Goal: Information Seeking & Learning: Learn about a topic

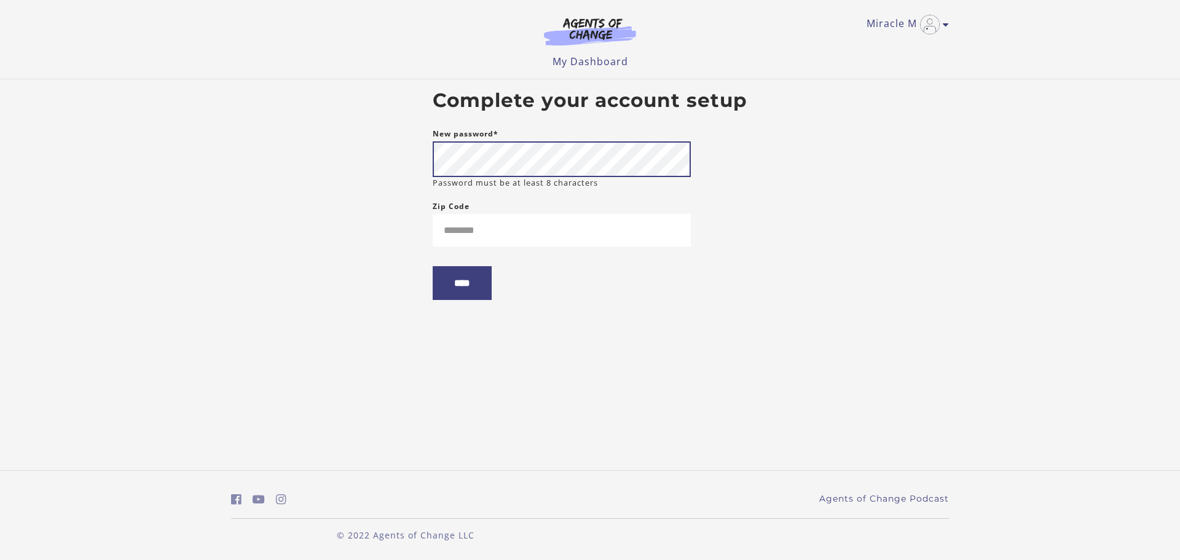
click at [433, 266] on input "****" at bounding box center [462, 283] width 59 height 34
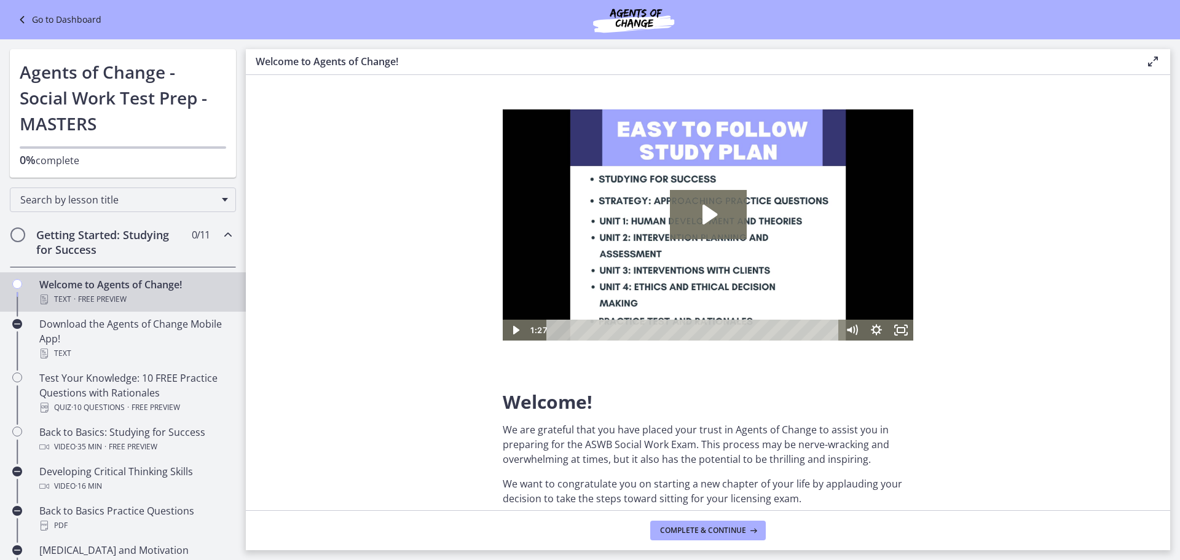
click at [43, 230] on h2 "Getting Started: Studying for Success" at bounding box center [111, 241] width 150 height 29
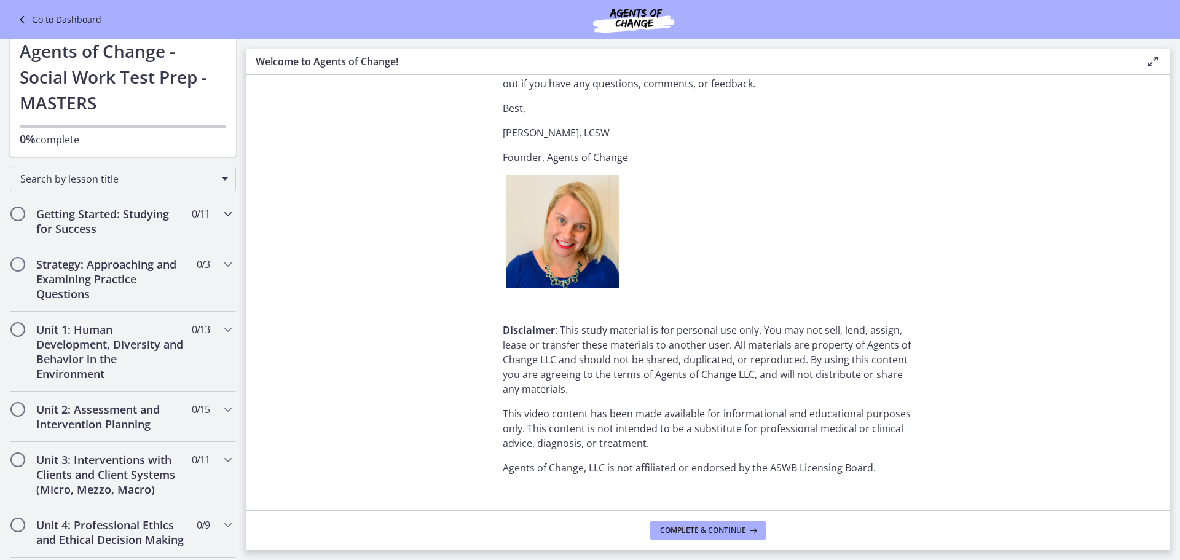
scroll to position [1489, 0]
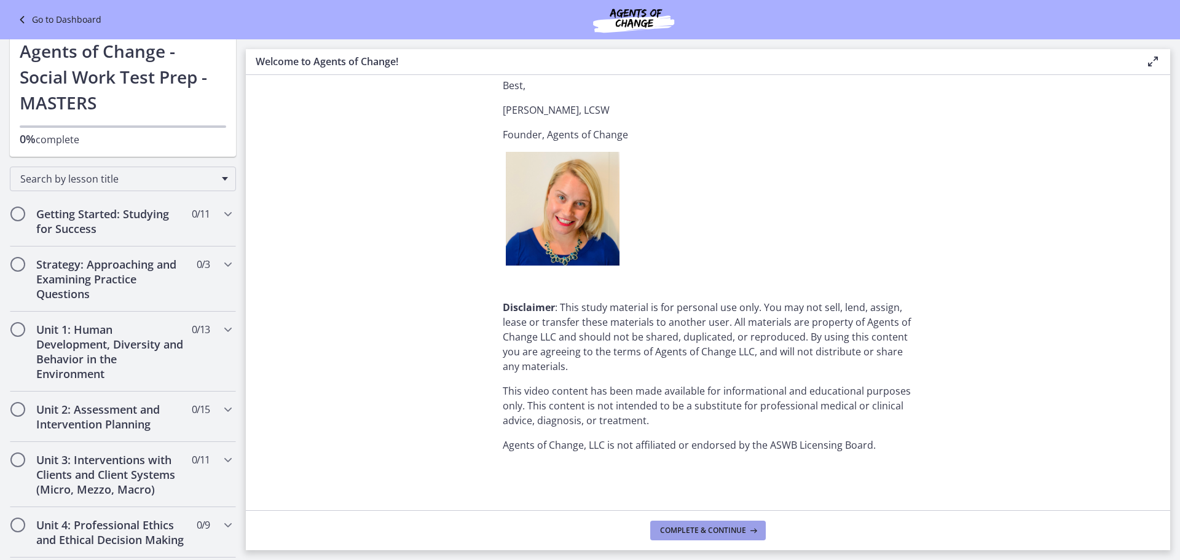
click at [707, 530] on span "Complete & continue" at bounding box center [703, 530] width 86 height 10
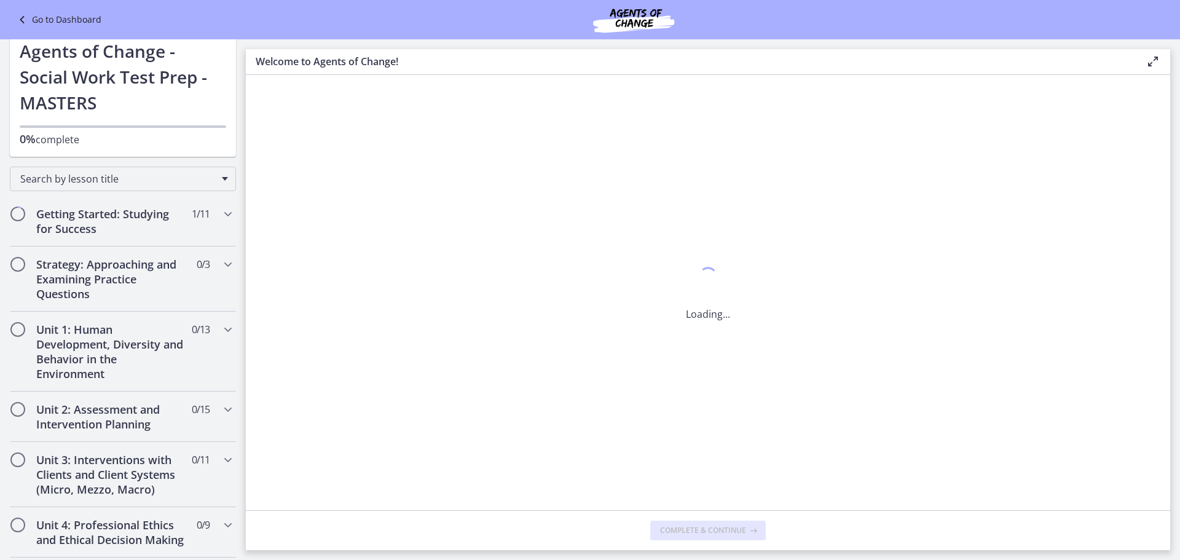
scroll to position [0, 0]
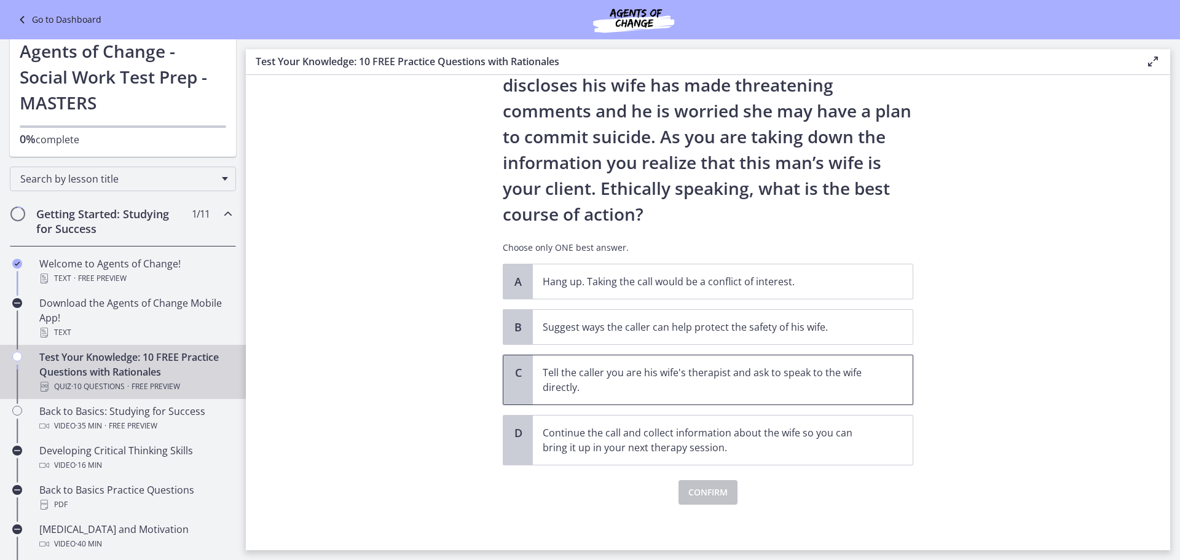
scroll to position [98, 0]
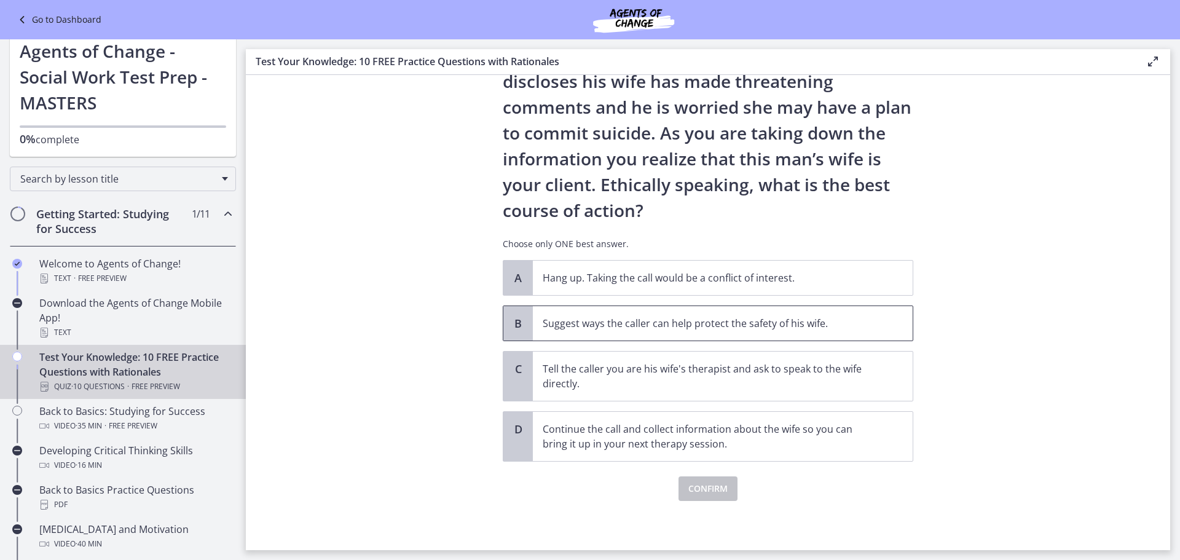
click at [598, 326] on p "Suggest ways the caller can help protect the safety of his wife." at bounding box center [709, 323] width 335 height 15
click at [695, 492] on span "Confirm" at bounding box center [707, 488] width 39 height 15
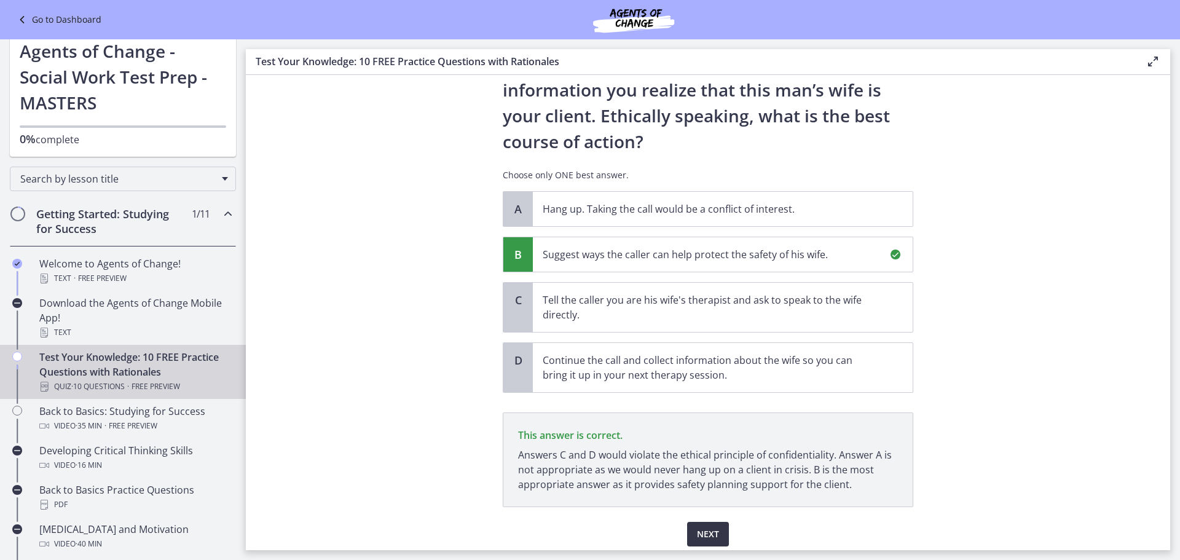
scroll to position [212, 0]
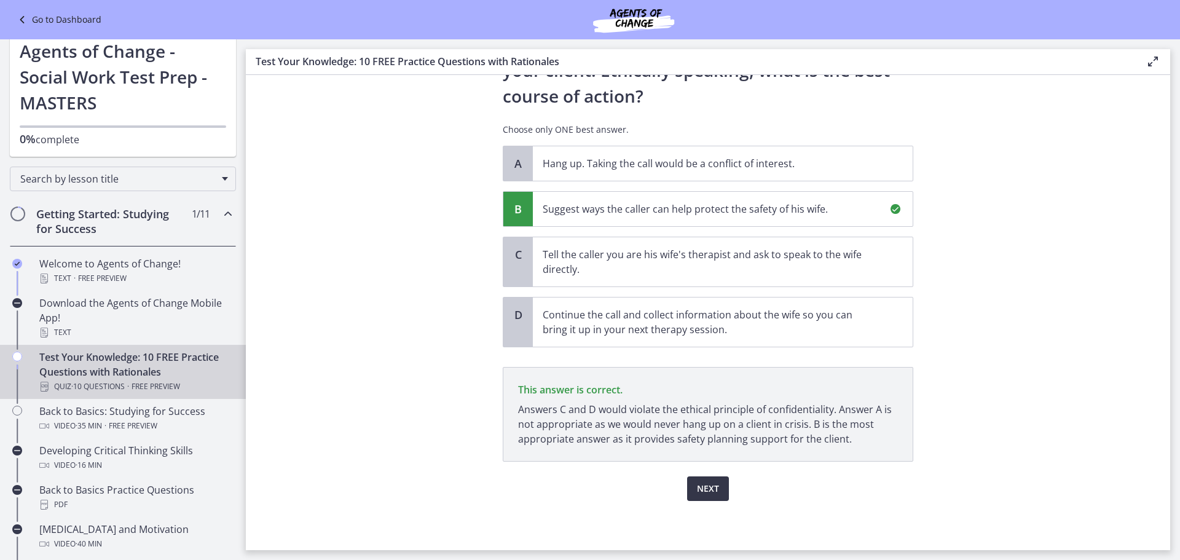
click at [700, 481] on span "Next" at bounding box center [708, 488] width 22 height 15
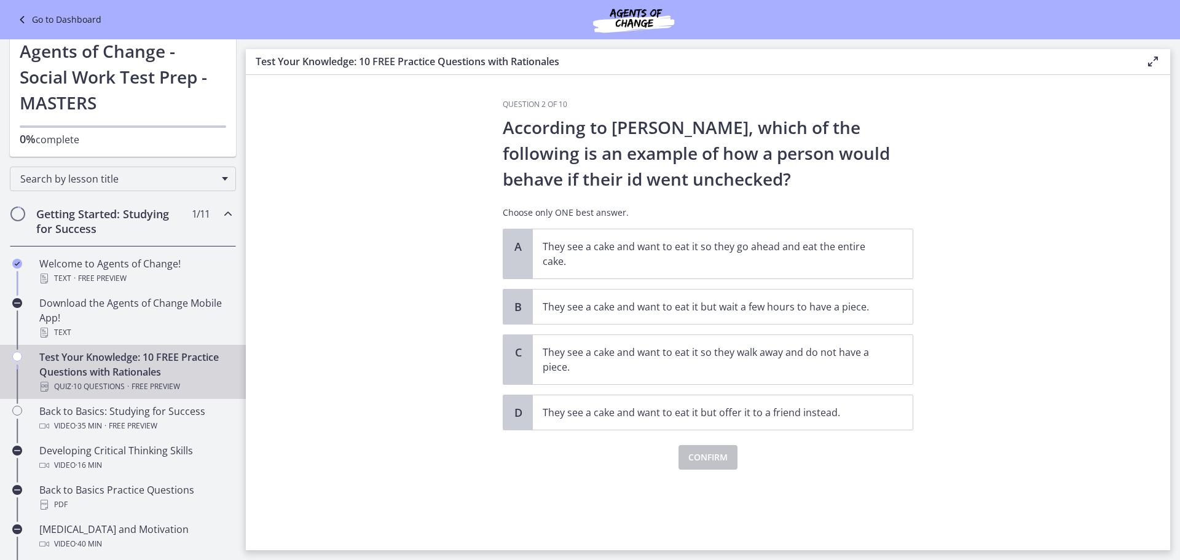
scroll to position [0, 0]
click at [727, 254] on p "They see a cake and want to eat it so they go ahead and eat the entire cake." at bounding box center [709, 253] width 335 height 29
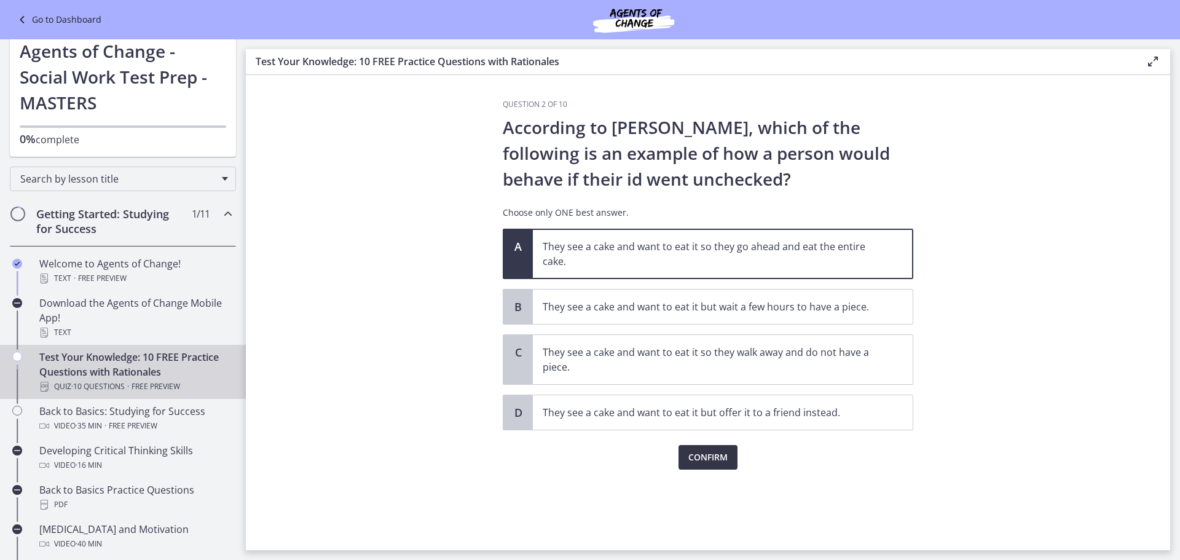
click at [699, 455] on span "Confirm" at bounding box center [707, 457] width 39 height 15
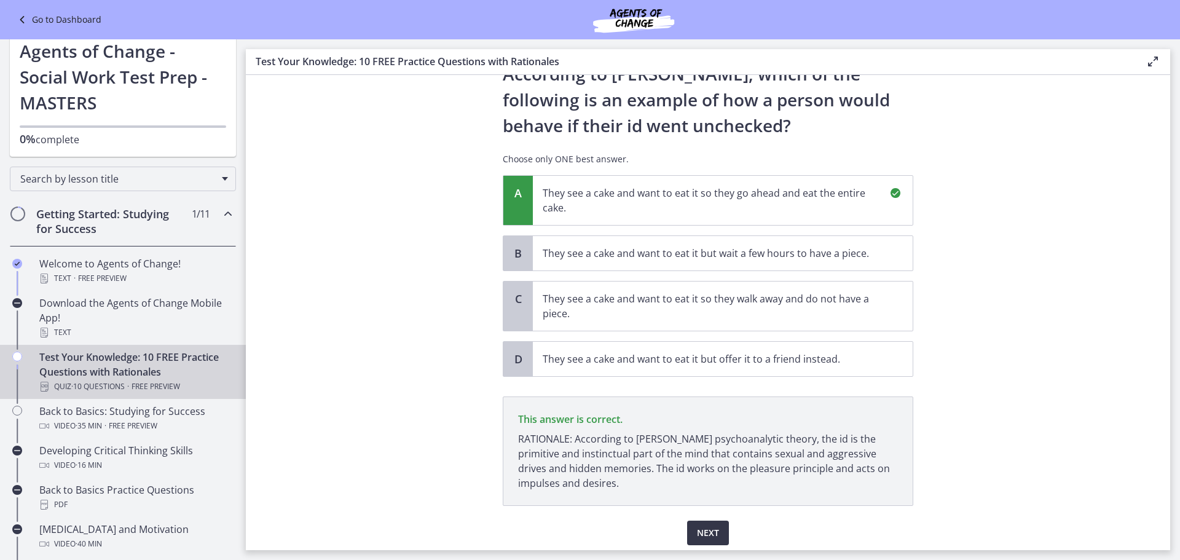
scroll to position [98, 0]
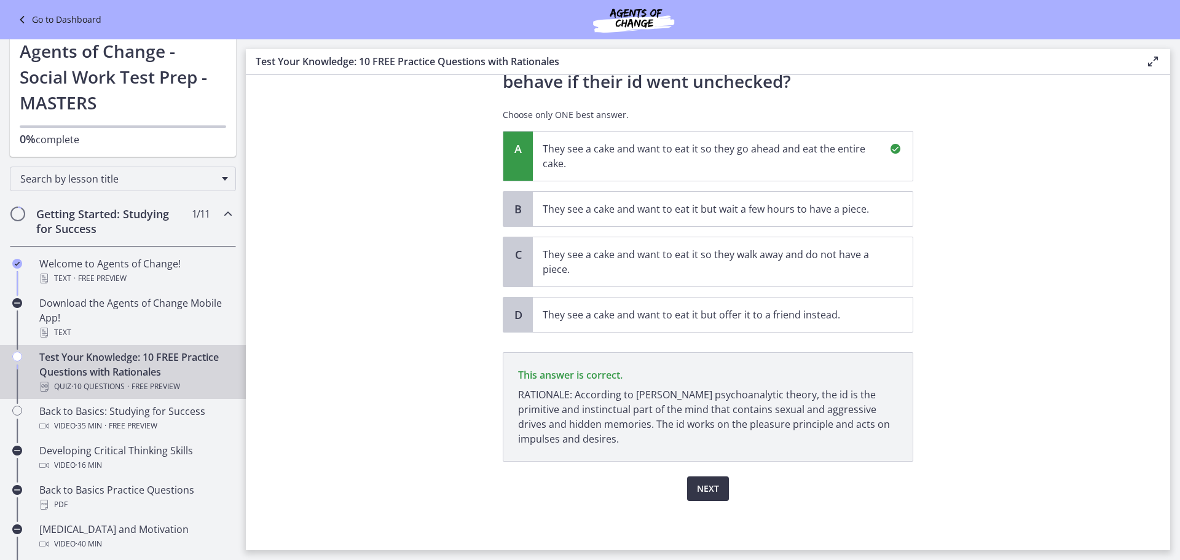
click at [698, 488] on span "Next" at bounding box center [708, 488] width 22 height 15
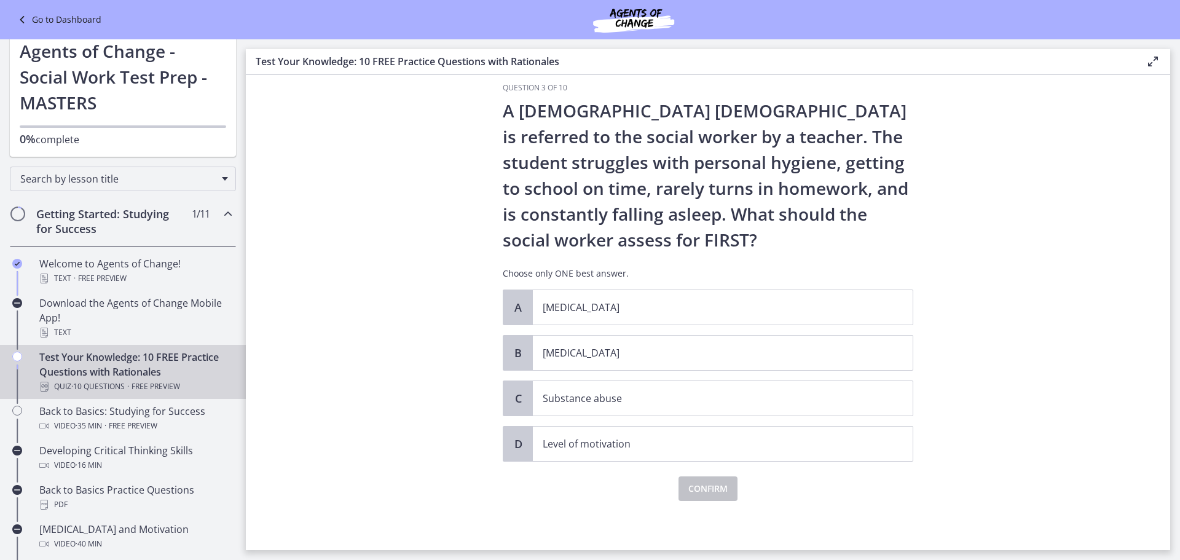
scroll to position [0, 0]
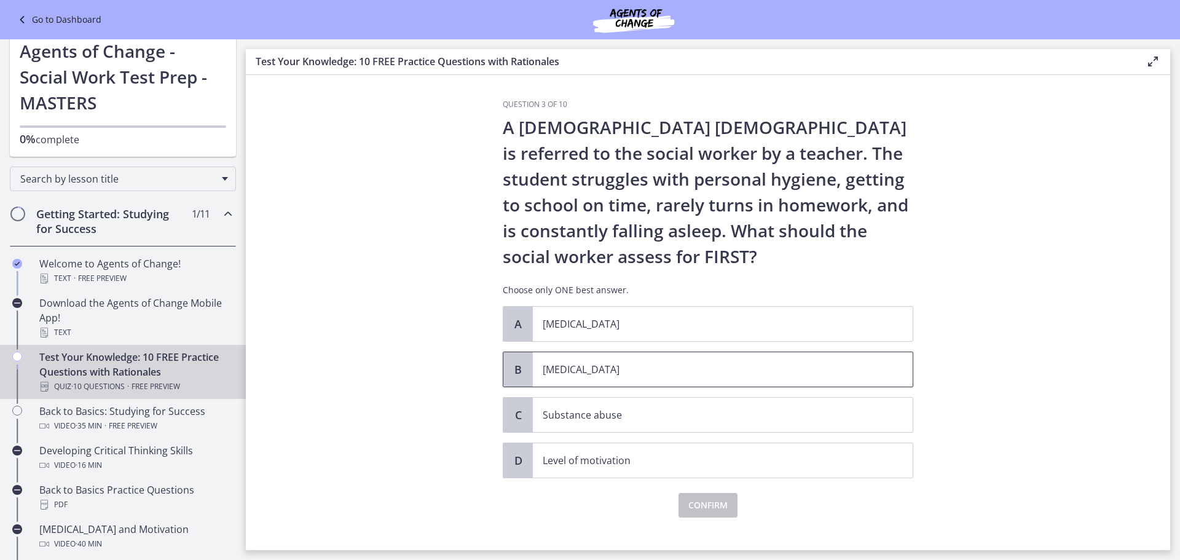
click at [563, 368] on p "[MEDICAL_DATA]" at bounding box center [709, 369] width 335 height 15
click at [708, 502] on span "Confirm" at bounding box center [707, 505] width 39 height 15
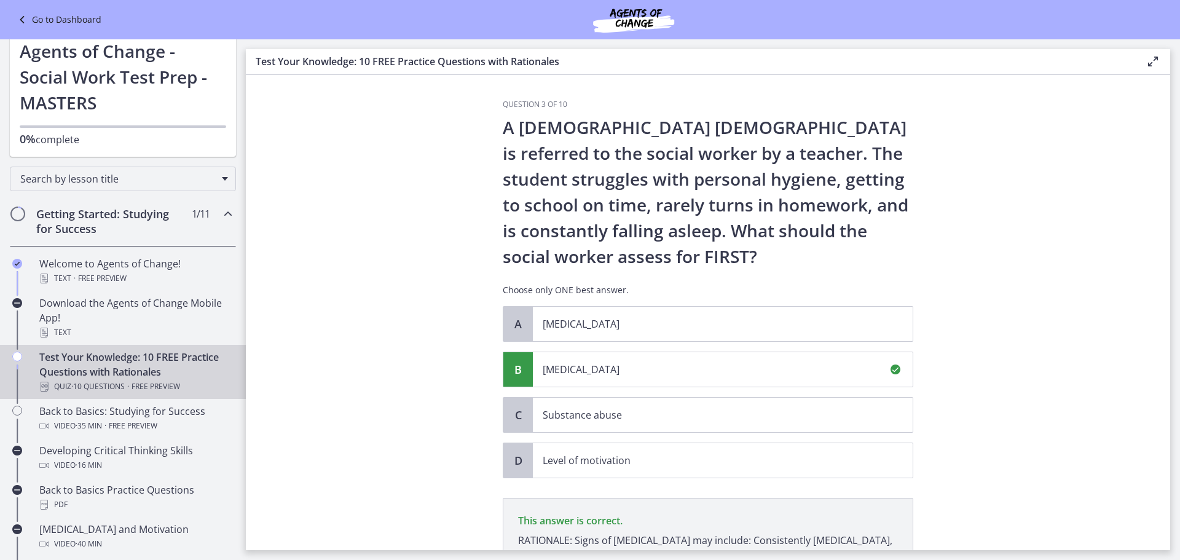
scroll to position [160, 0]
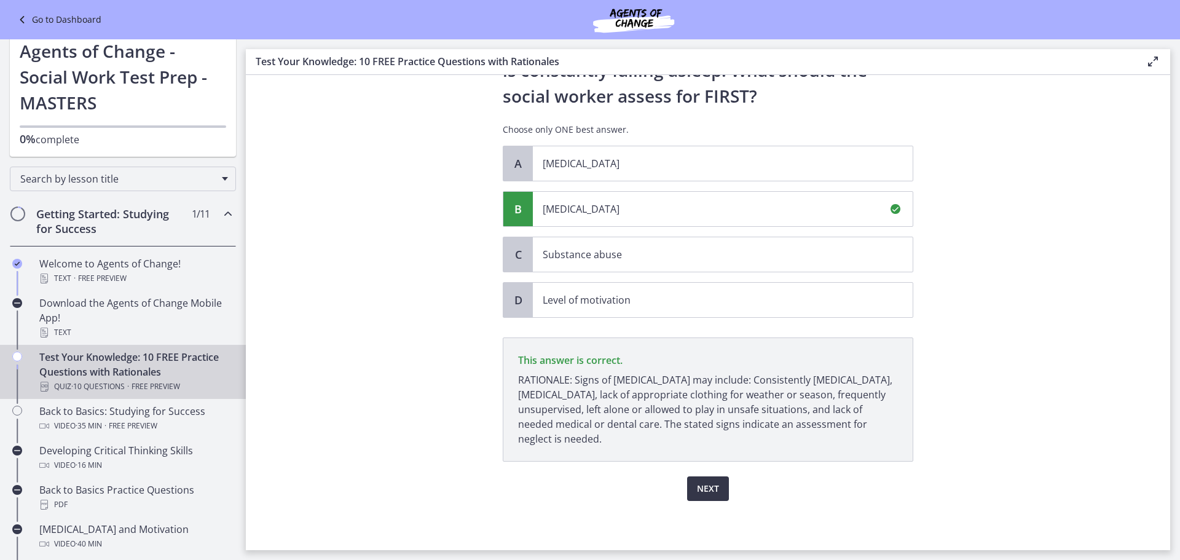
click at [697, 484] on span "Next" at bounding box center [708, 488] width 22 height 15
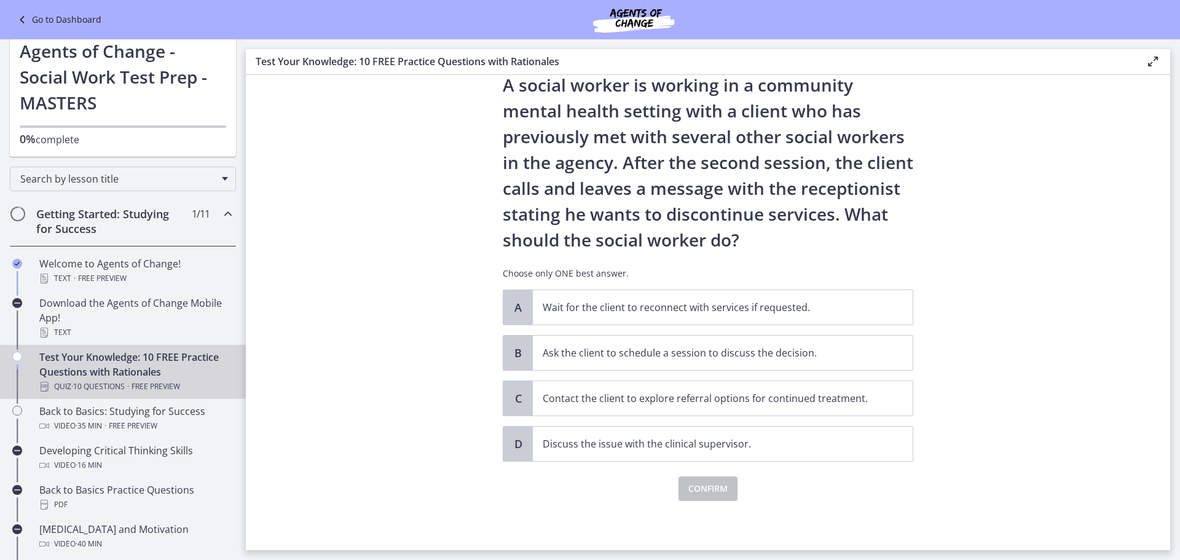
scroll to position [0, 0]
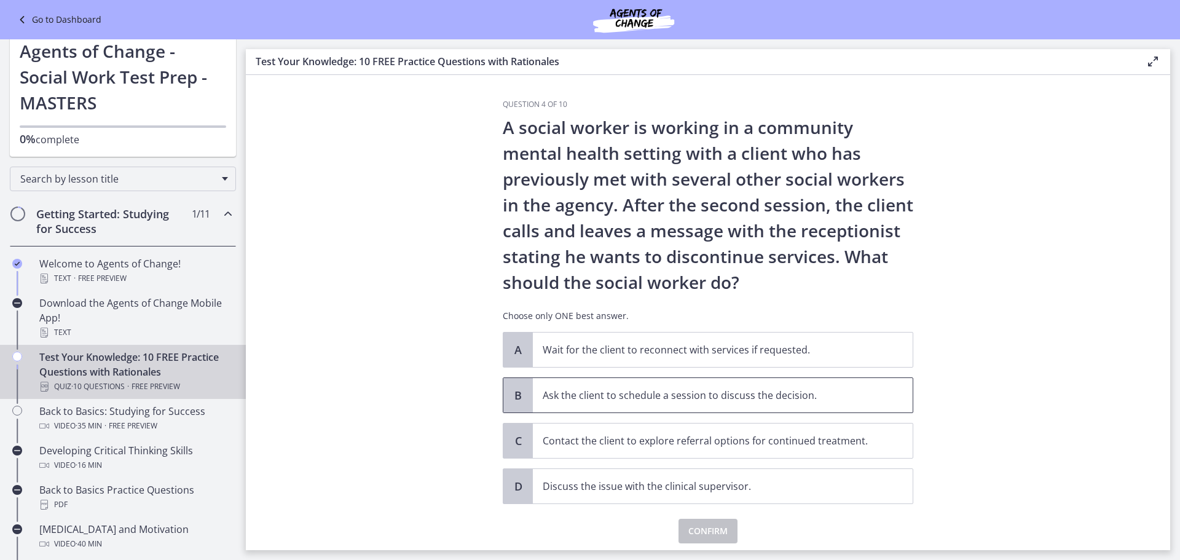
click at [737, 396] on p "Ask the client to schedule a session to discuss the decision." at bounding box center [709, 395] width 335 height 15
click at [703, 531] on span "Confirm" at bounding box center [707, 530] width 39 height 15
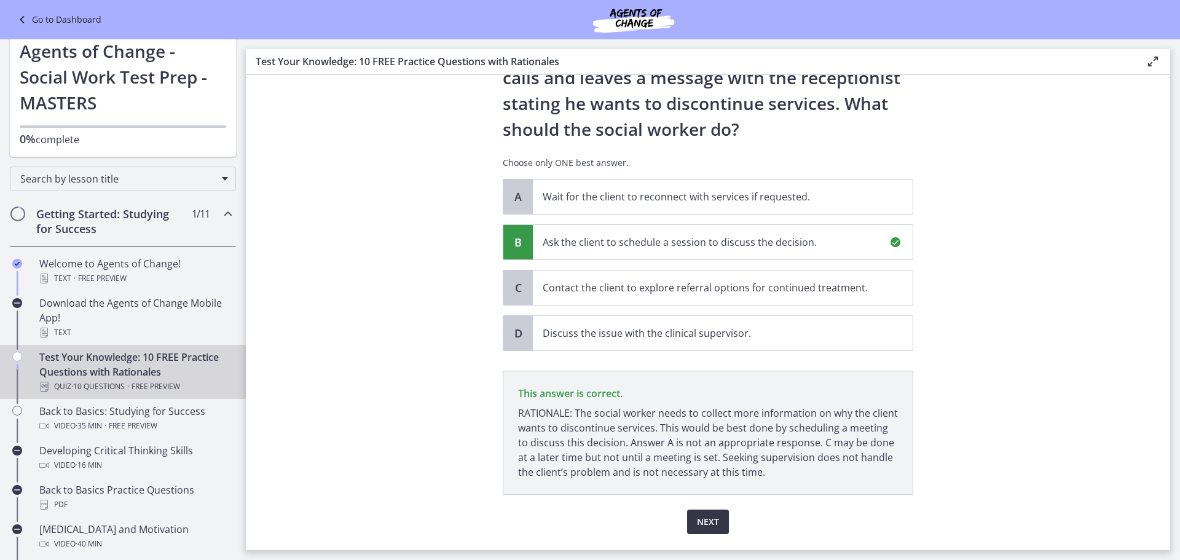
scroll to position [186, 0]
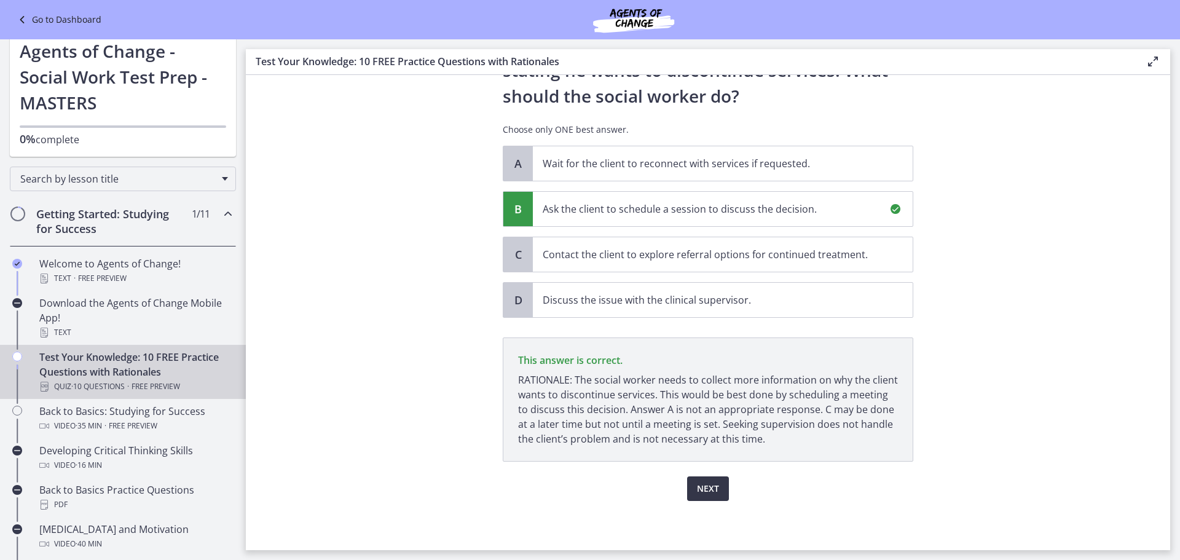
click at [710, 489] on span "Next" at bounding box center [708, 488] width 22 height 15
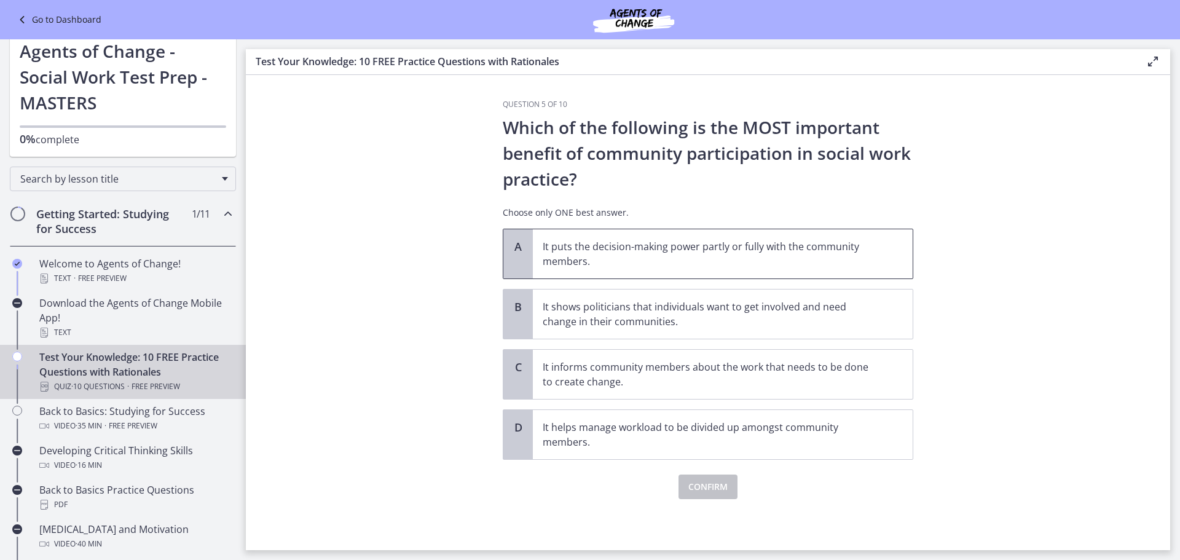
click at [844, 270] on span "It puts the decision-making power partly or fully with the community members." at bounding box center [723, 253] width 380 height 49
click at [708, 495] on button "Confirm" at bounding box center [707, 486] width 59 height 25
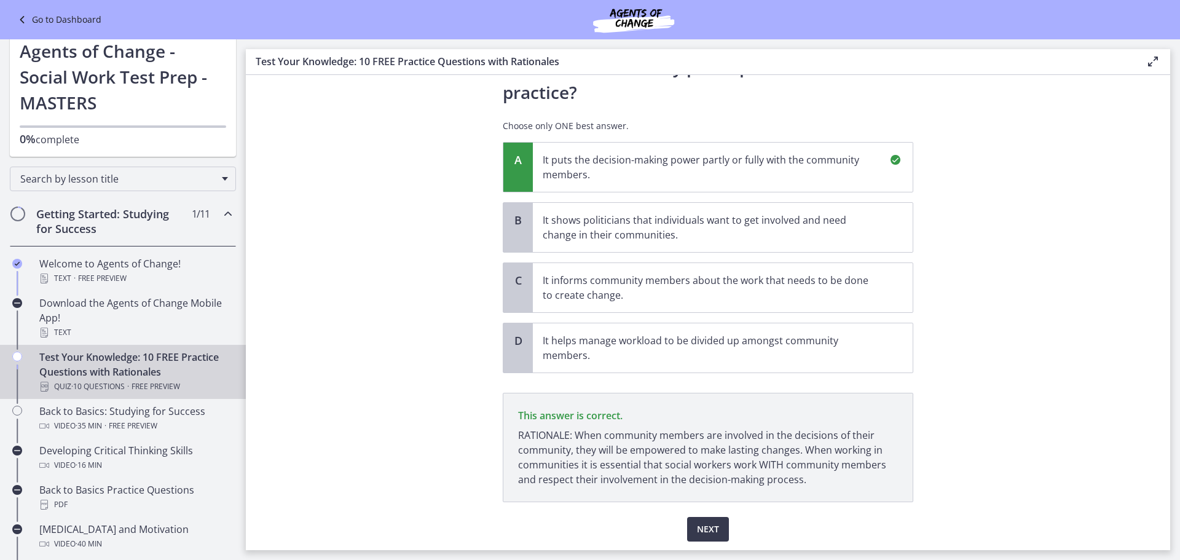
scroll to position [127, 0]
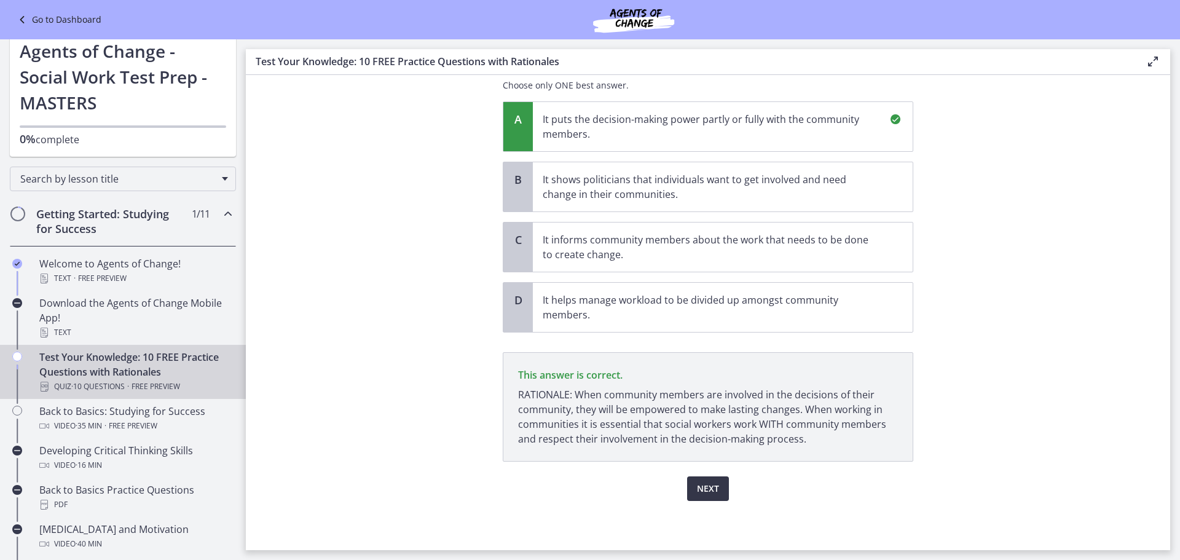
click at [705, 493] on span "Next" at bounding box center [708, 488] width 22 height 15
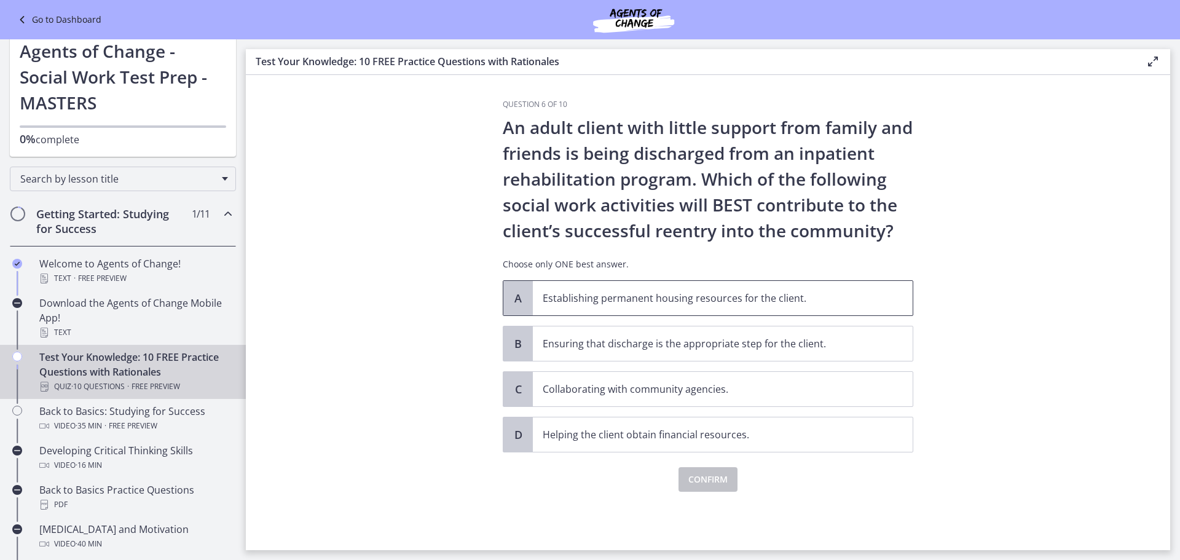
click at [668, 300] on p "Establishing permanent housing resources for the client." at bounding box center [709, 298] width 335 height 15
click at [713, 486] on span "Confirm" at bounding box center [707, 479] width 39 height 15
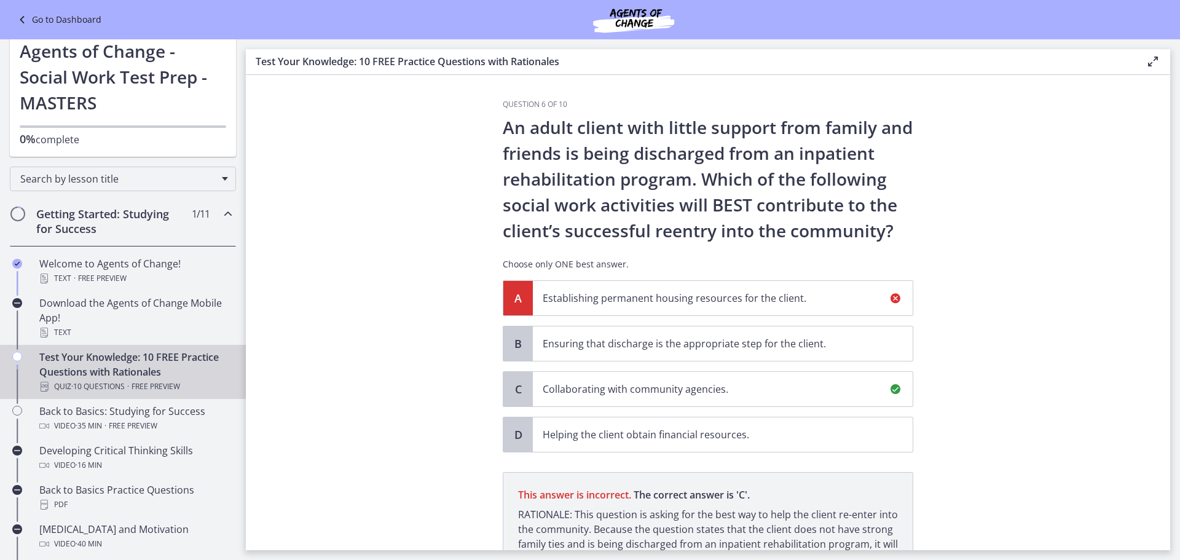
scroll to position [135, 0]
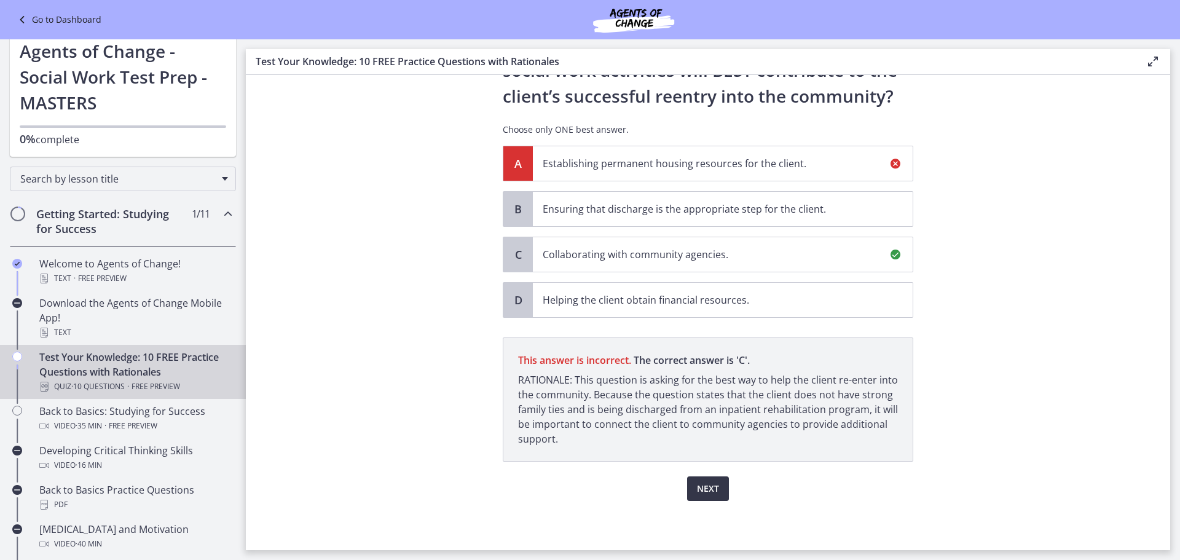
click at [703, 490] on span "Next" at bounding box center [708, 488] width 22 height 15
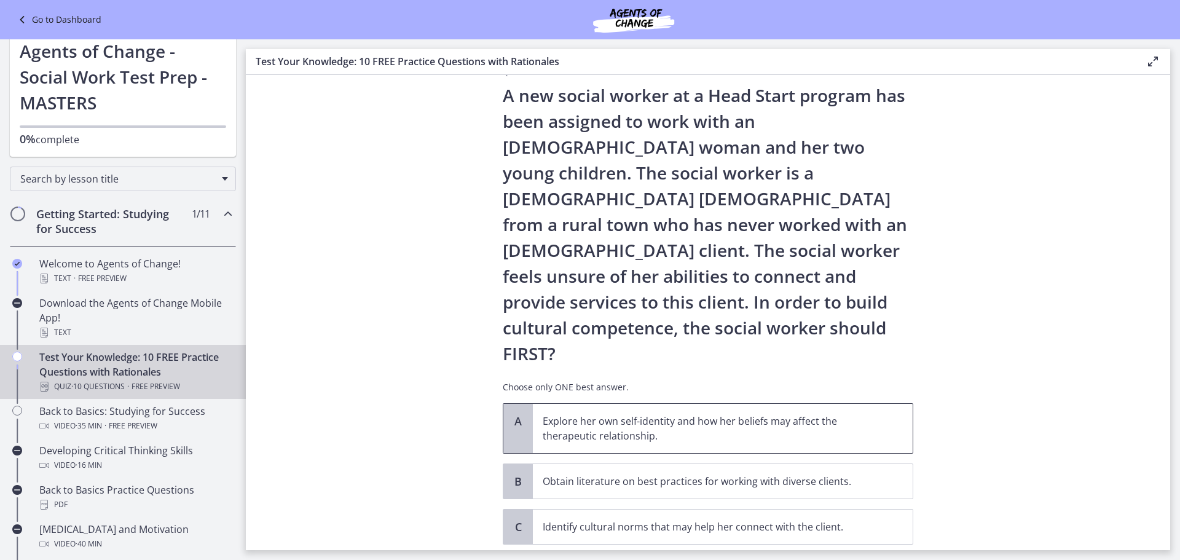
scroll to position [109, 0]
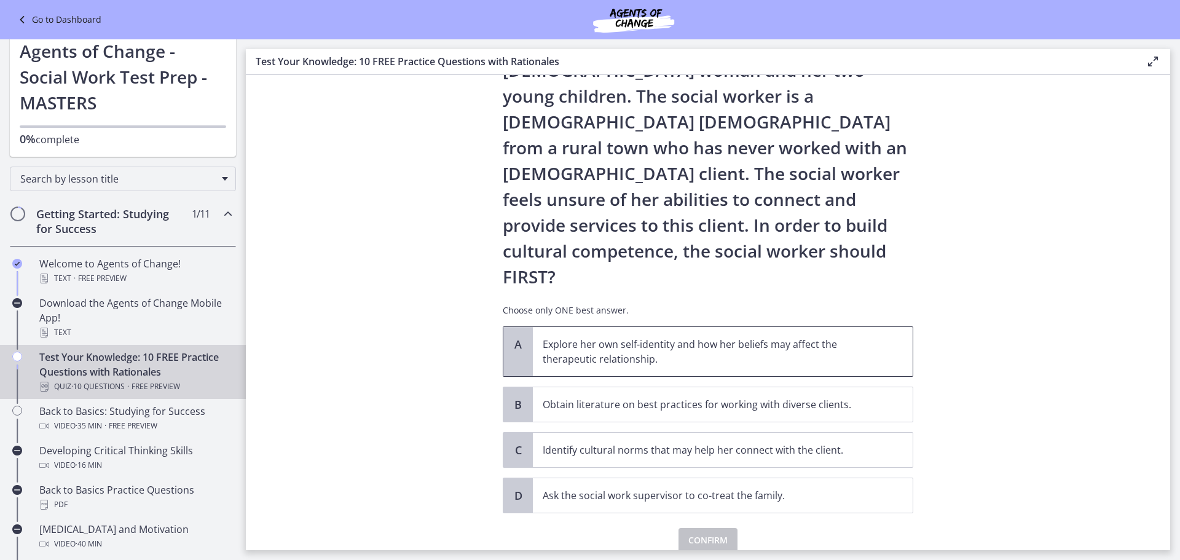
click at [723, 337] on p "Explore her own self-identity and how her beliefs may affect the therapeutic re…" at bounding box center [709, 351] width 335 height 29
click at [717, 533] on span "Confirm" at bounding box center [707, 540] width 39 height 15
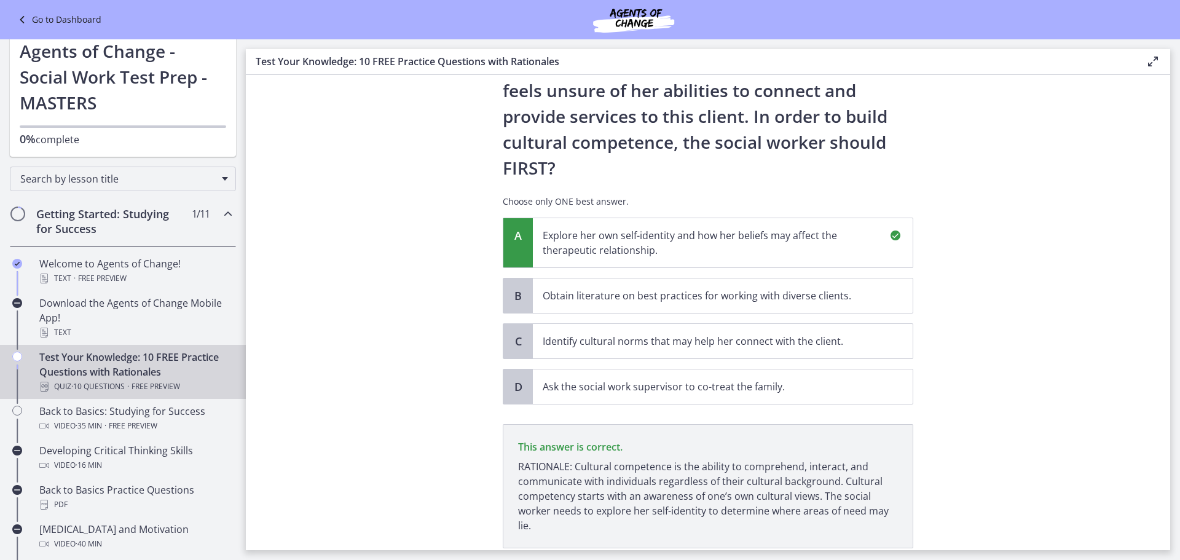
scroll to position [253, 0]
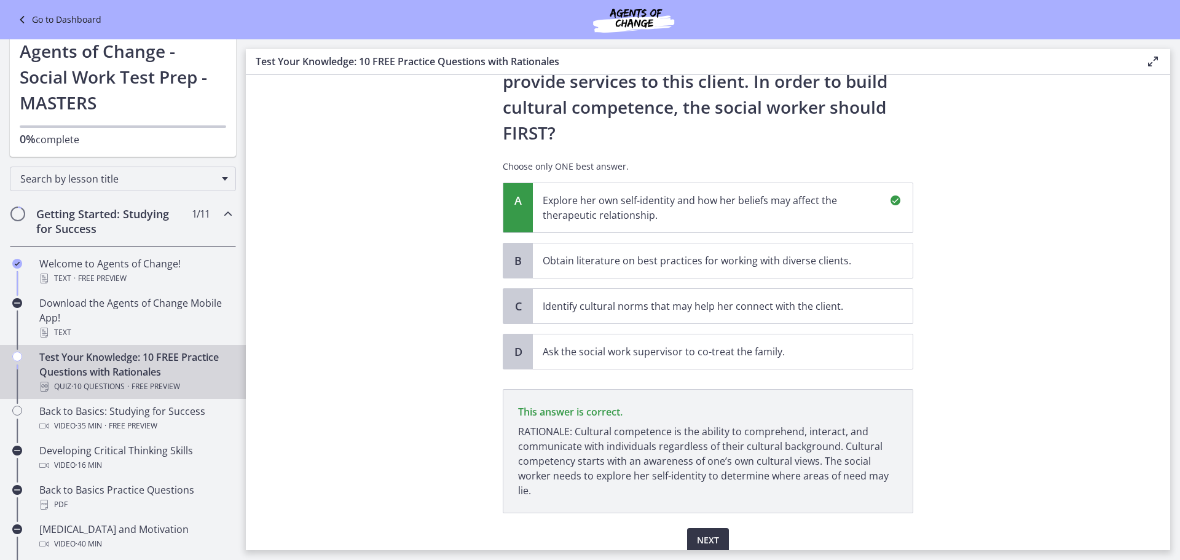
click at [710, 533] on span "Next" at bounding box center [708, 540] width 22 height 15
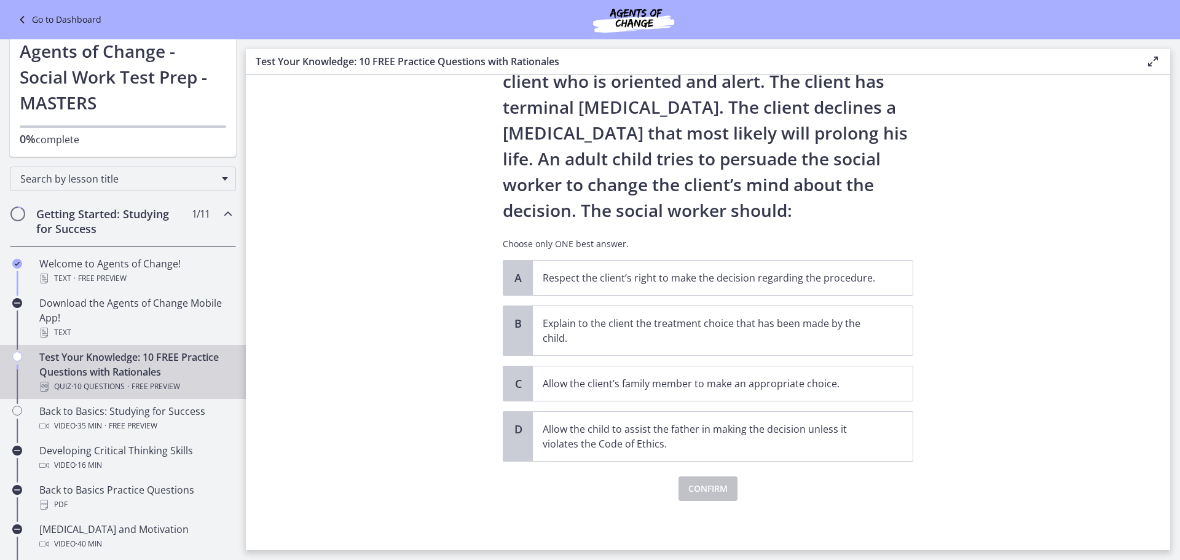
scroll to position [0, 0]
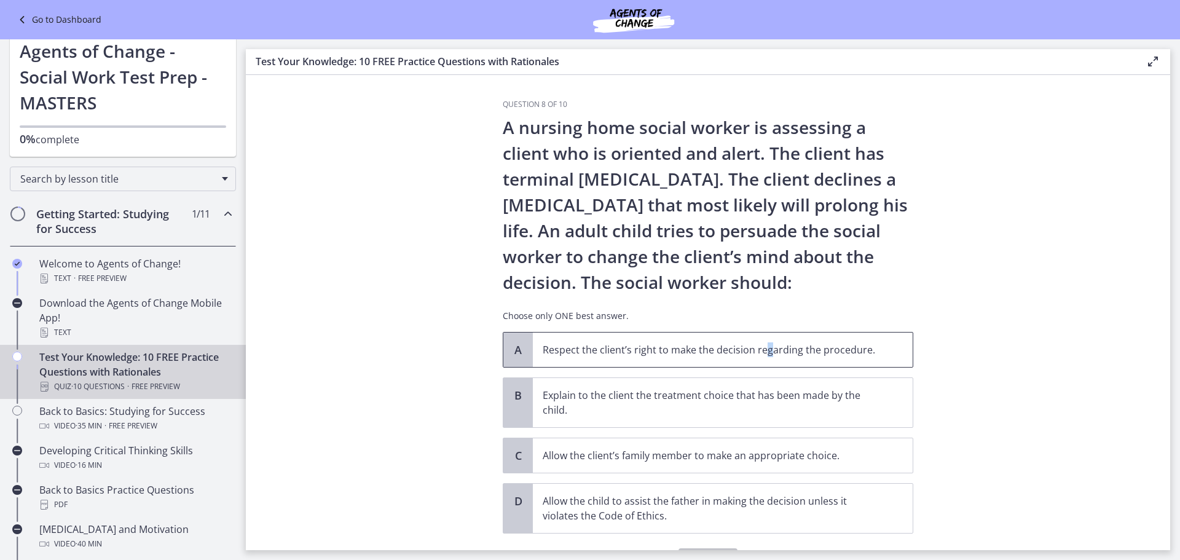
click at [762, 347] on p "Respect the client’s right to make the decision regarding the procedure." at bounding box center [709, 349] width 335 height 15
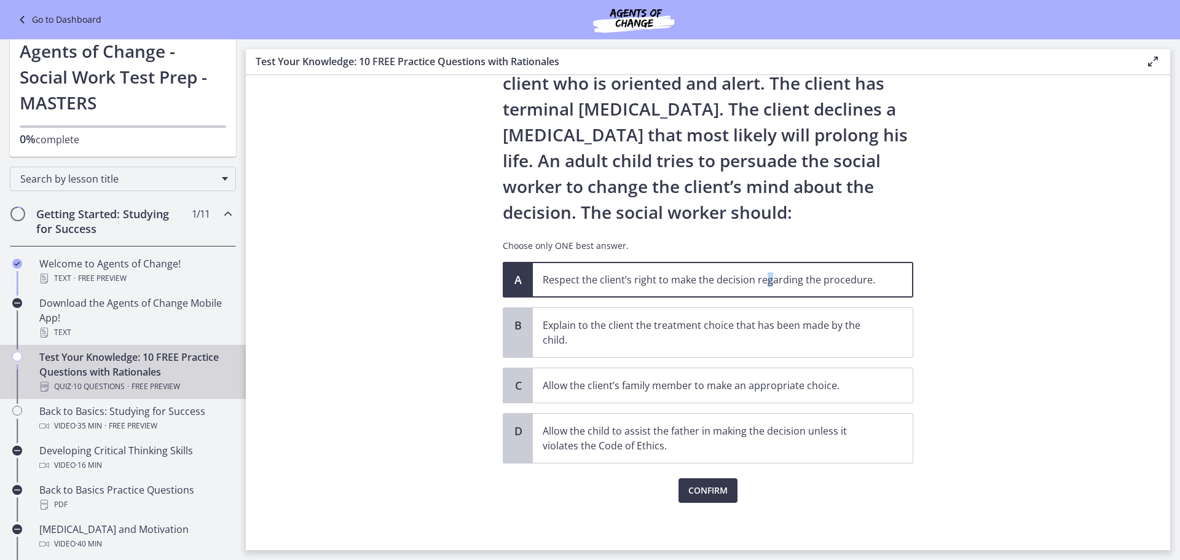
scroll to position [72, 0]
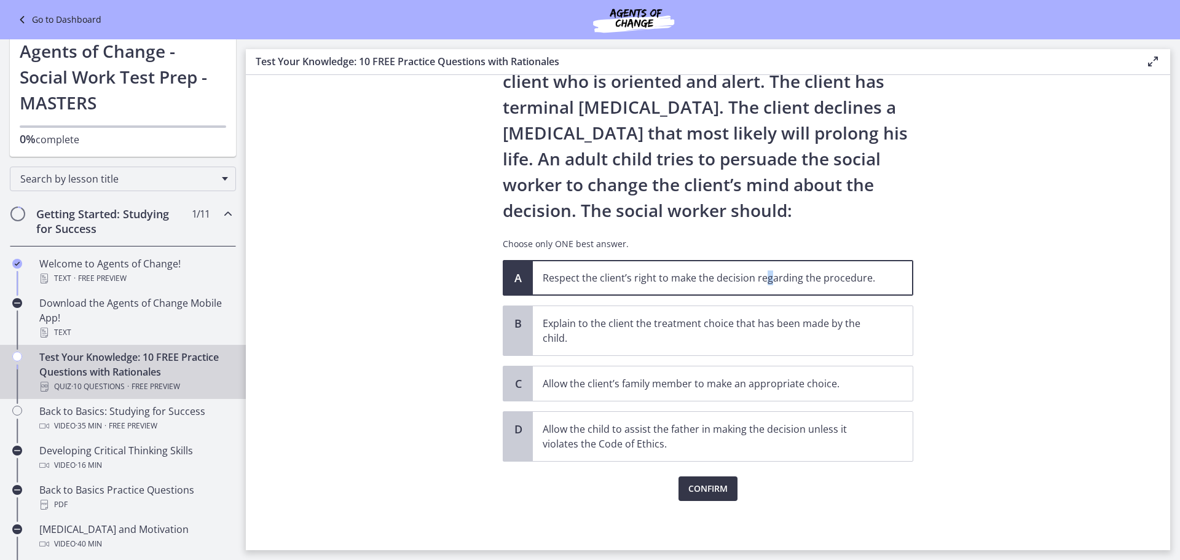
click at [693, 487] on span "Confirm" at bounding box center [707, 488] width 39 height 15
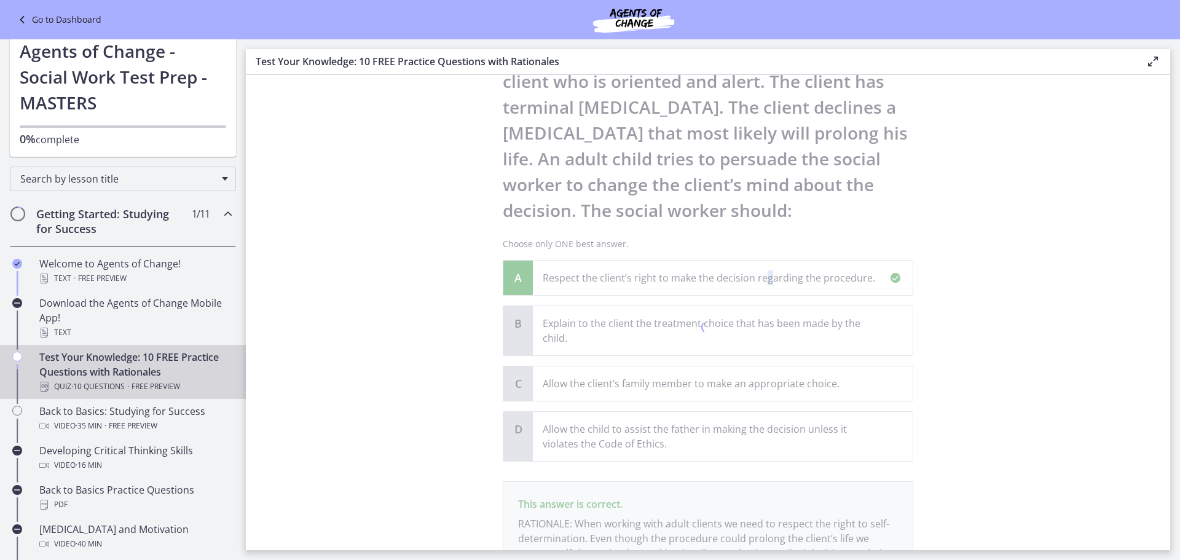
scroll to position [201, 0]
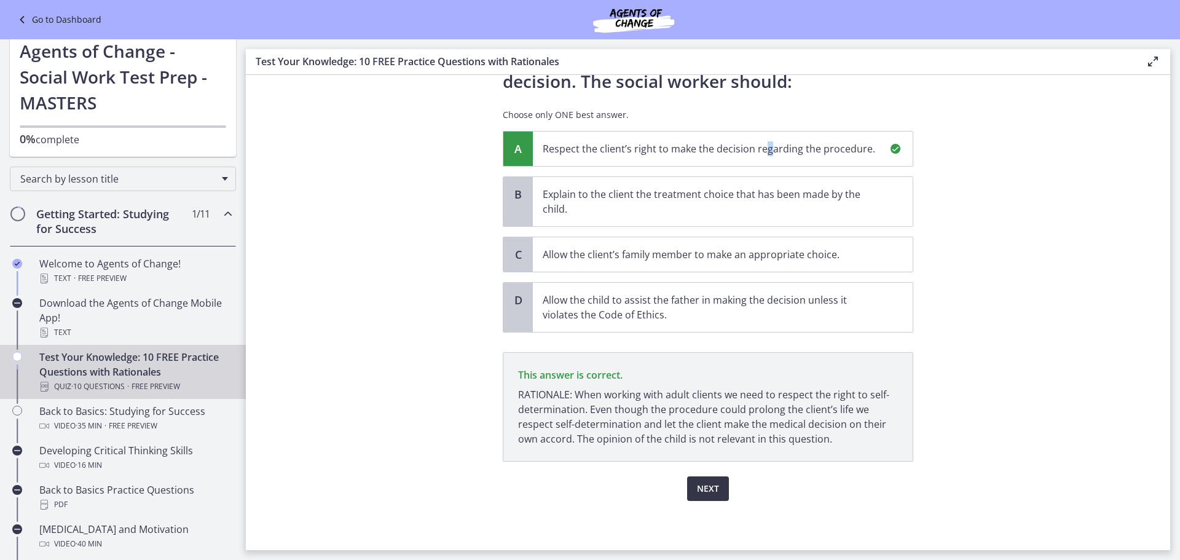
click at [698, 488] on span "Next" at bounding box center [708, 488] width 22 height 15
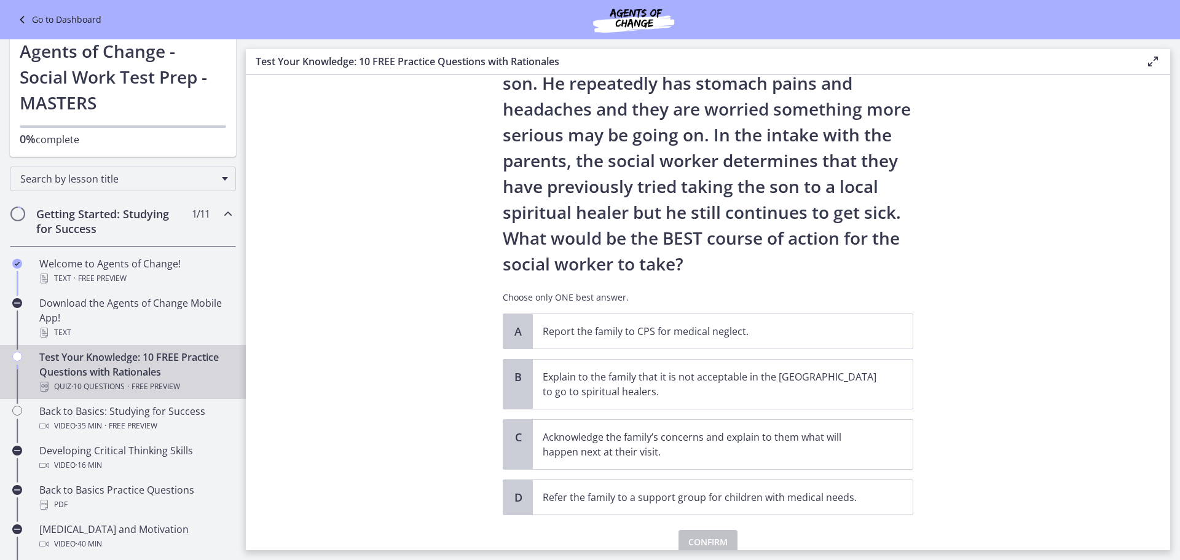
scroll to position [123, 0]
click at [635, 502] on p "Refer the family to a support group for children with medical needs." at bounding box center [709, 495] width 335 height 15
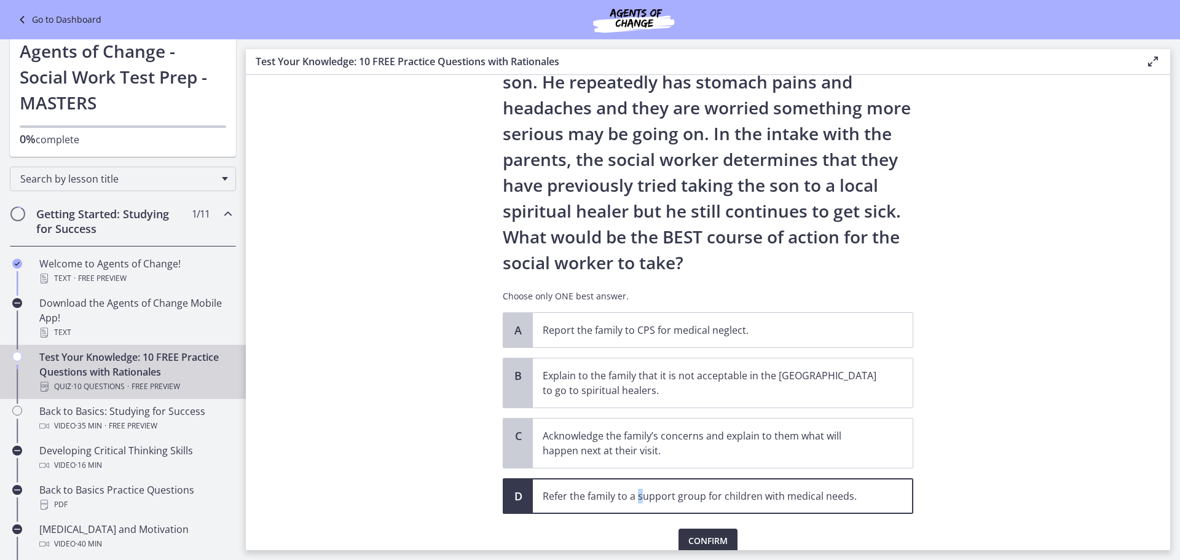
click at [713, 539] on span "Confirm" at bounding box center [707, 540] width 39 height 15
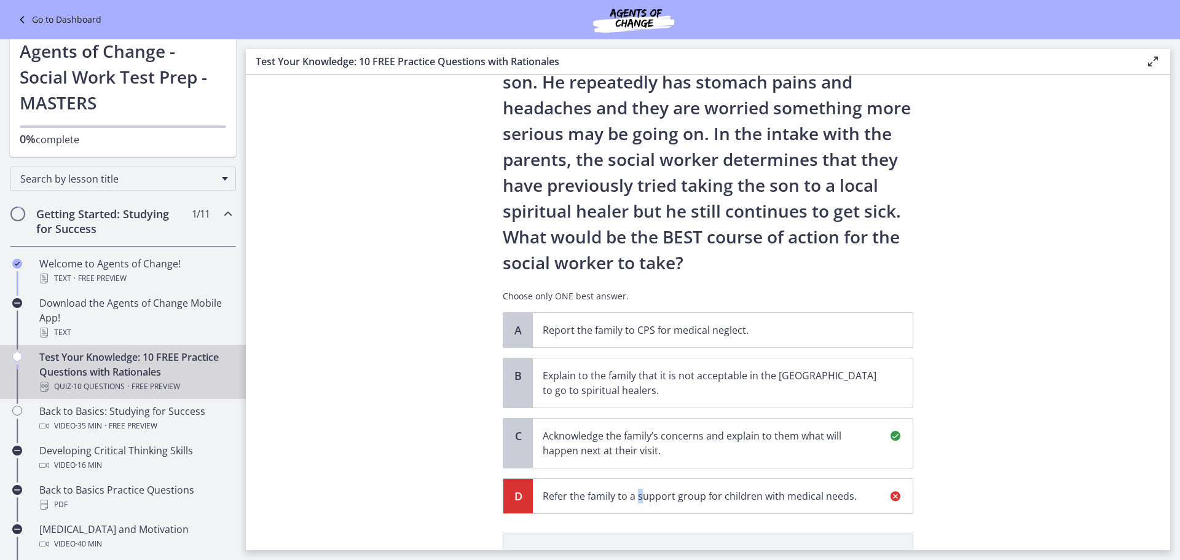
scroll to position [319, 0]
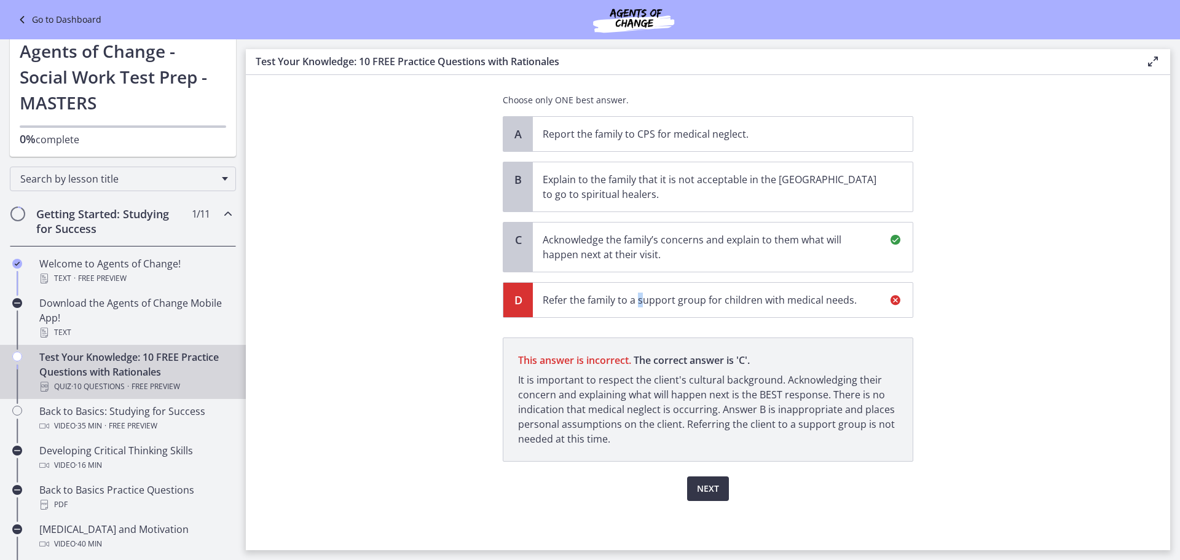
click at [702, 491] on span "Next" at bounding box center [708, 488] width 22 height 15
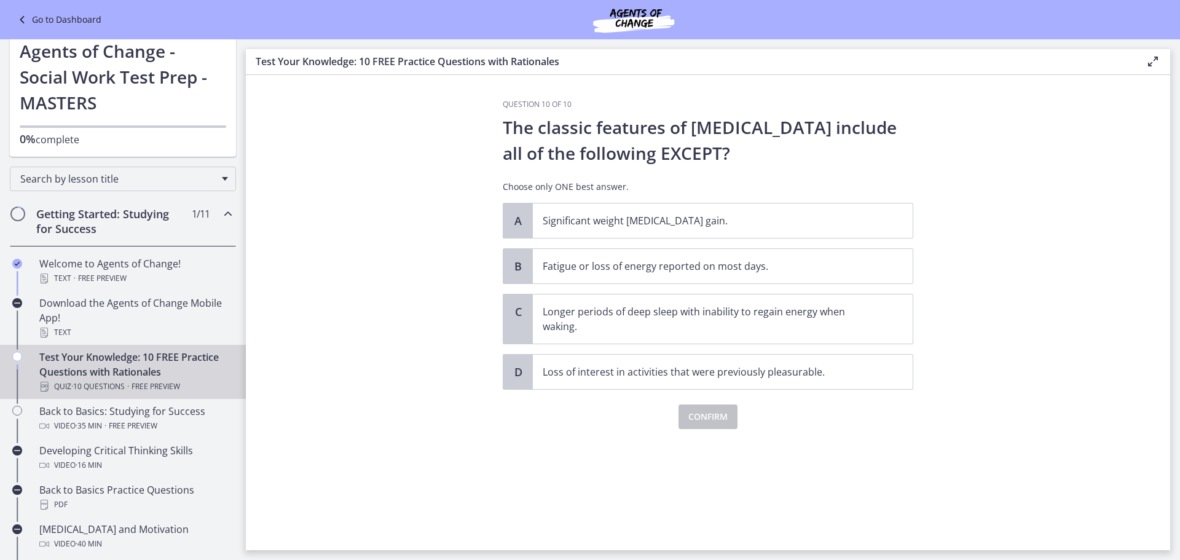
scroll to position [0, 0]
click at [788, 314] on p "Longer periods of deep sleep with inability to regain energy when waking." at bounding box center [709, 318] width 335 height 29
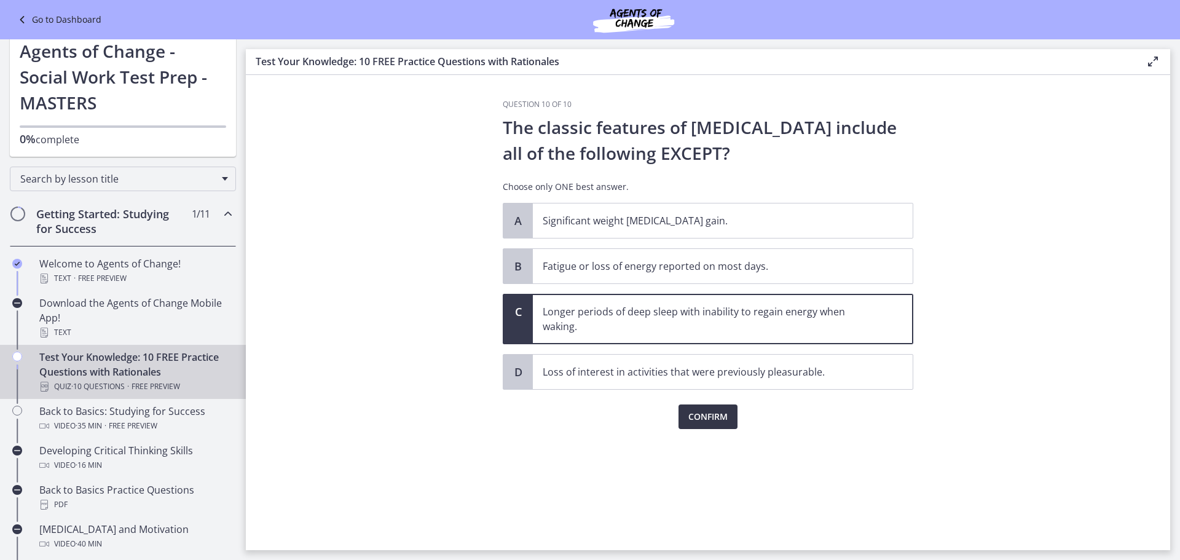
click at [712, 420] on span "Confirm" at bounding box center [707, 416] width 39 height 15
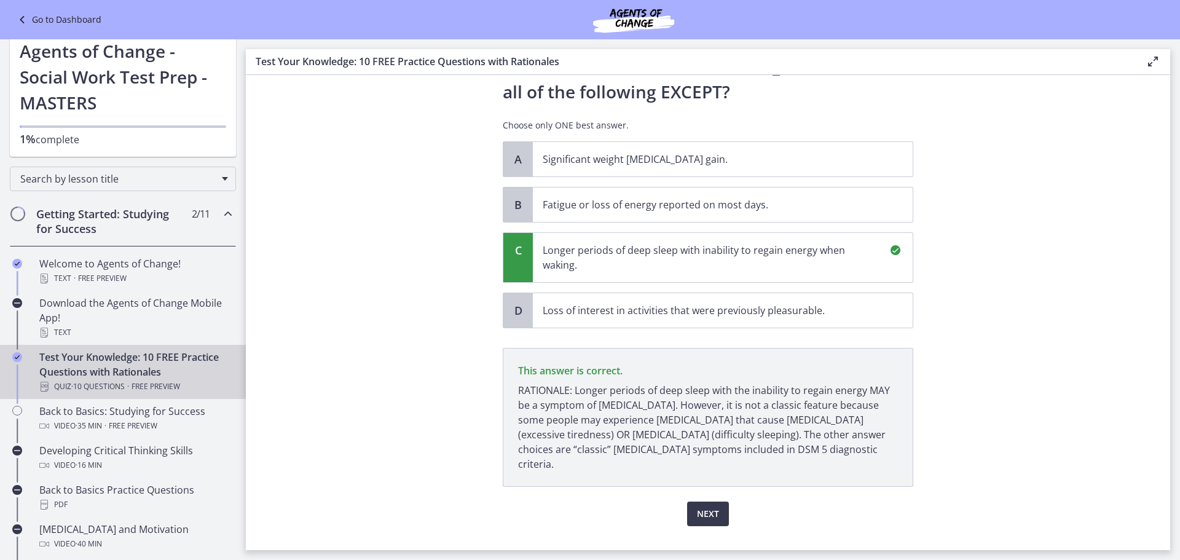
scroll to position [72, 0]
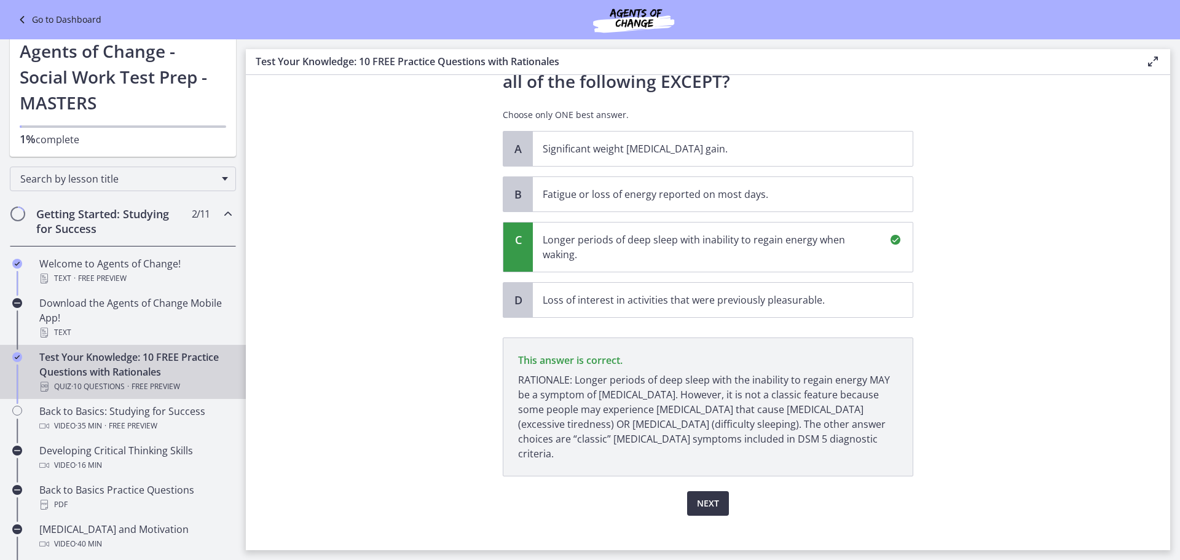
click at [715, 491] on button "Next" at bounding box center [708, 503] width 42 height 25
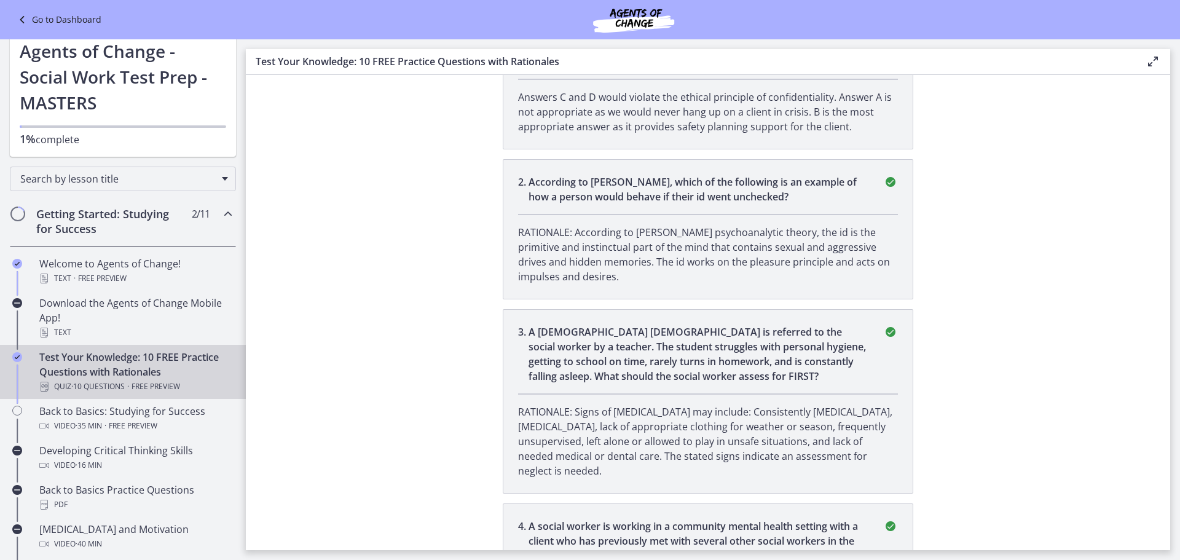
scroll to position [0, 0]
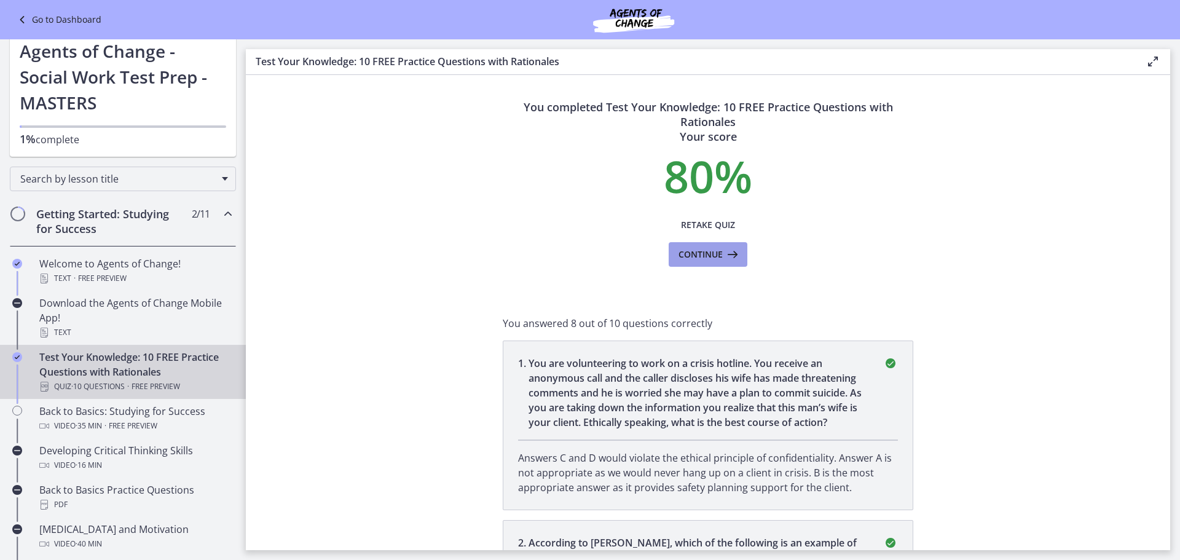
click at [699, 257] on span "Continue" at bounding box center [700, 254] width 44 height 15
